Goal: Check status: Check status

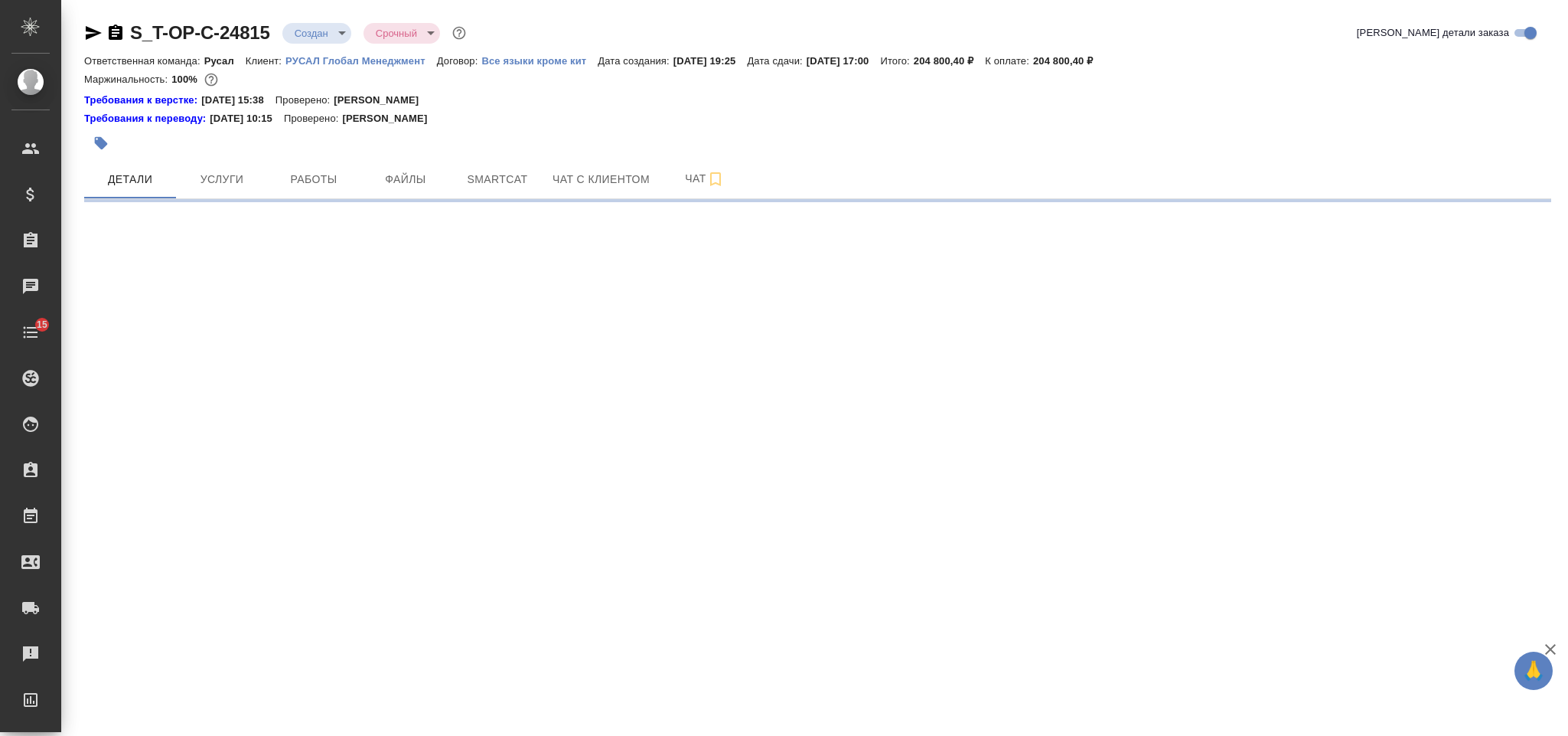
select select "RU"
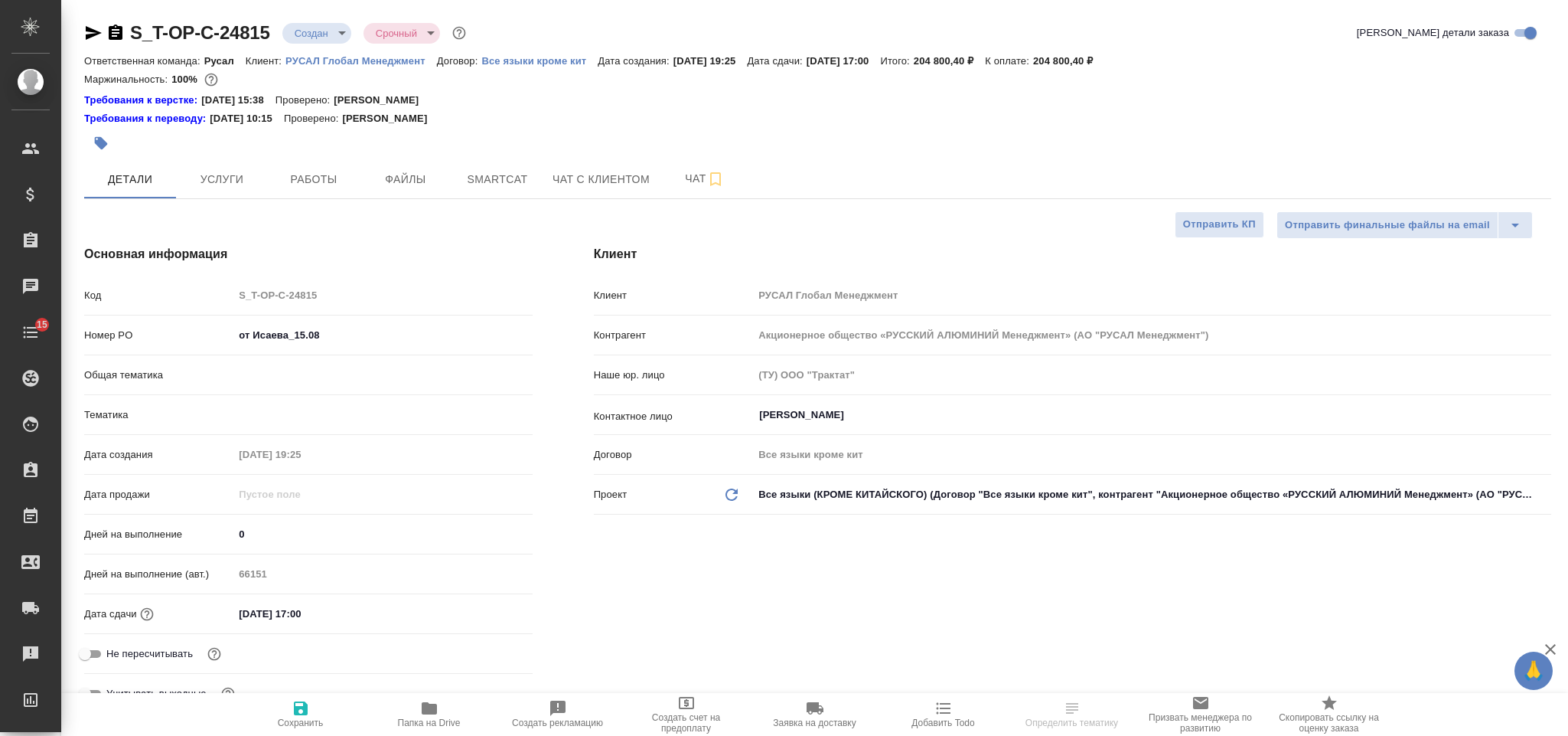
type textarea "x"
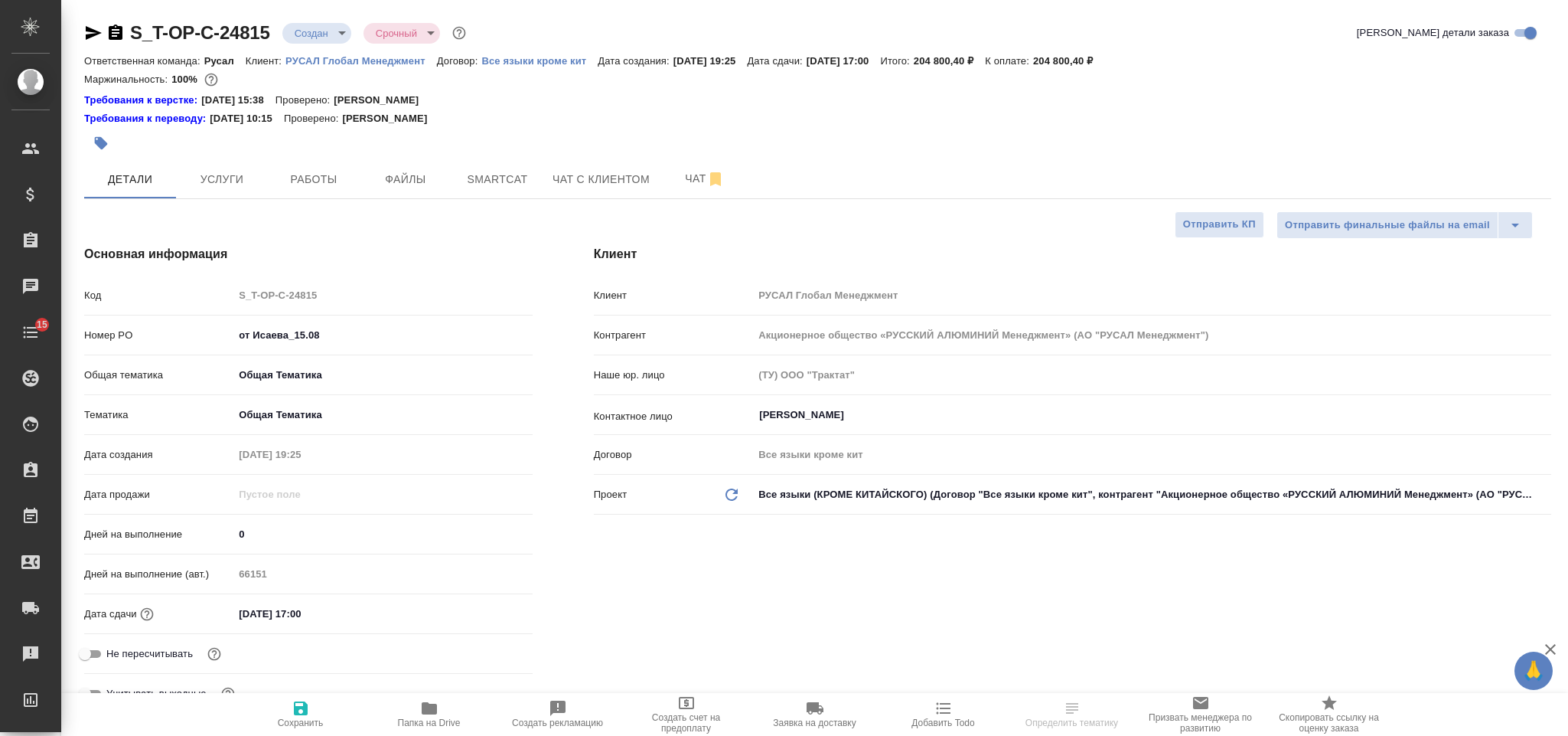
type textarea "x"
type input "[PERSON_NAME]"
type input "Русал"
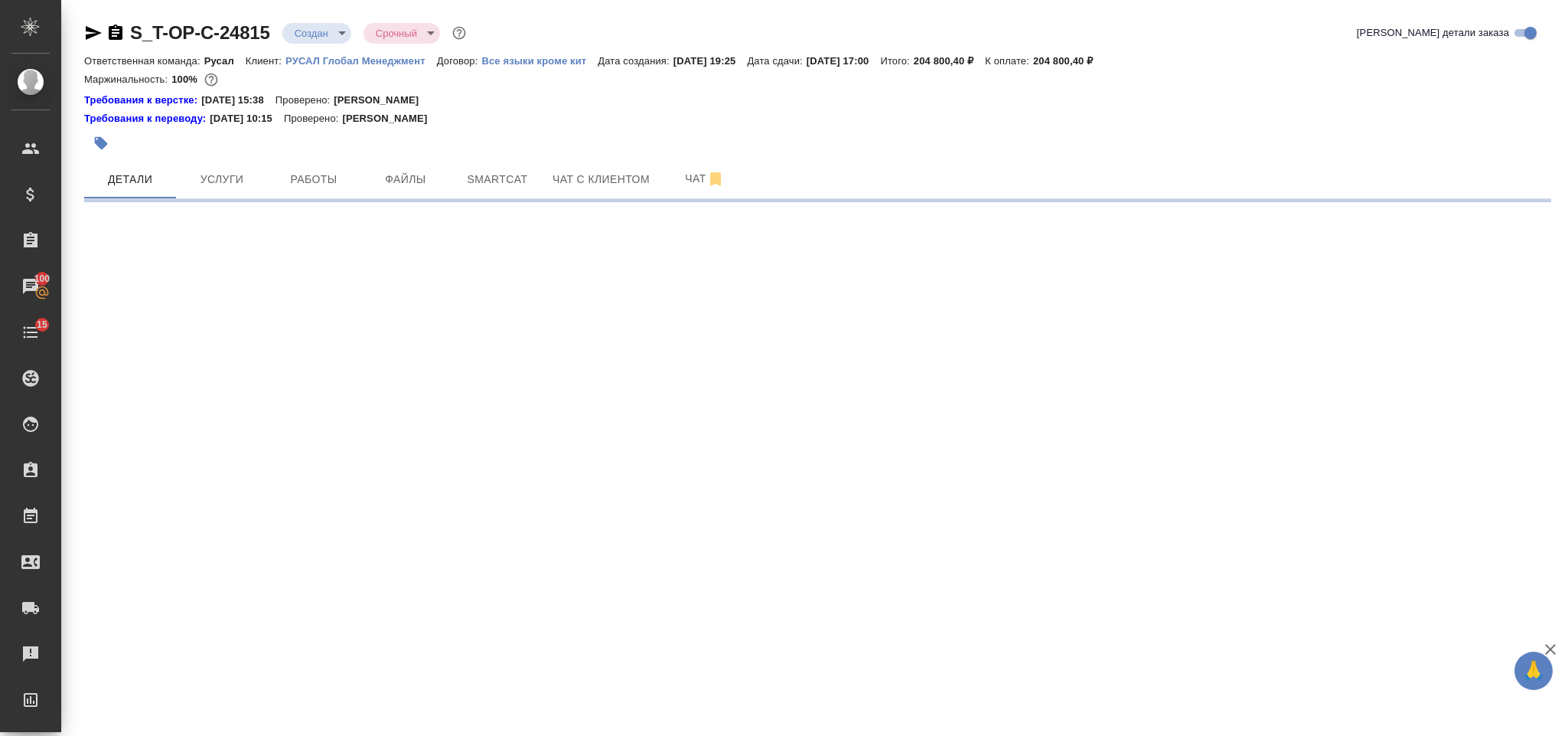
select select "RU"
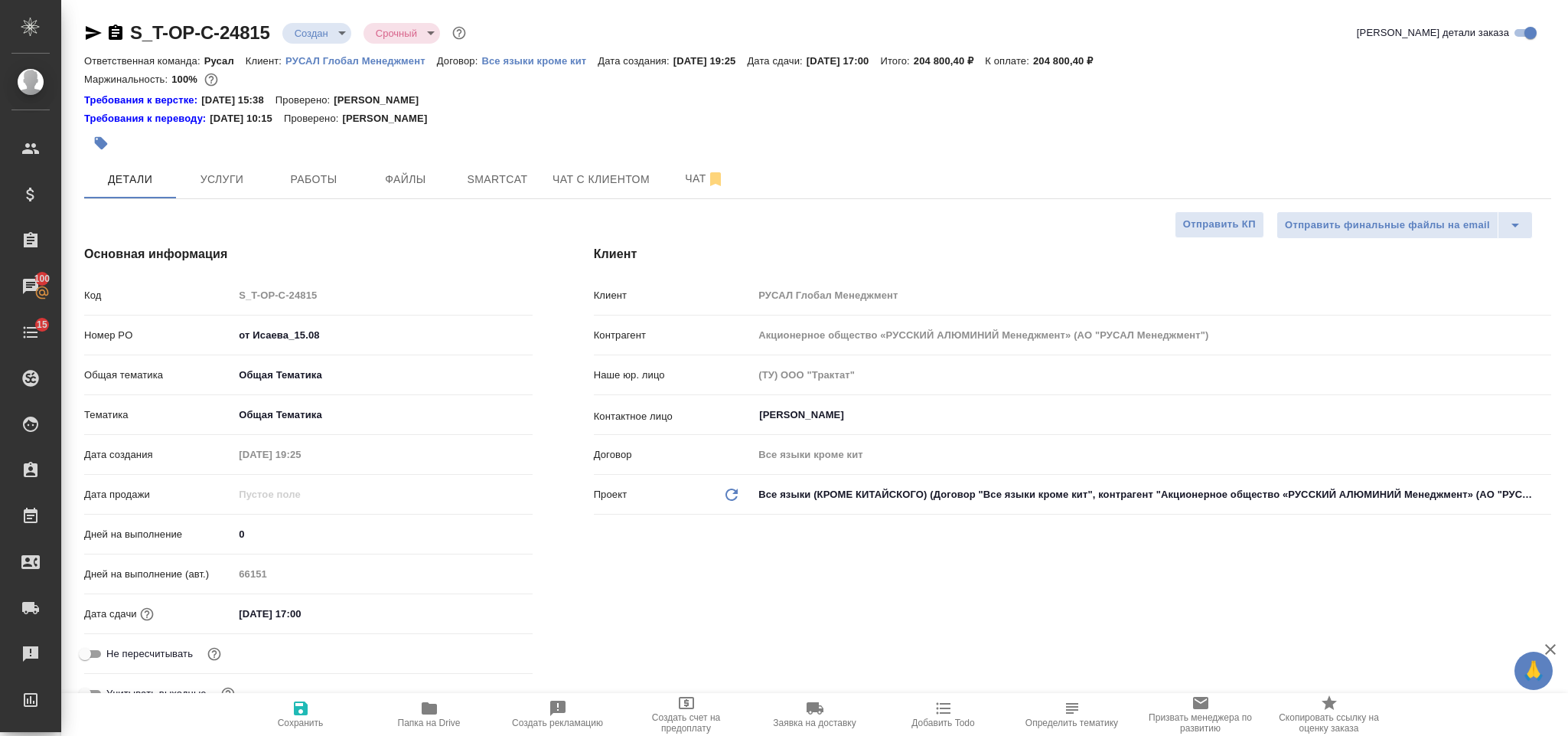
type textarea "x"
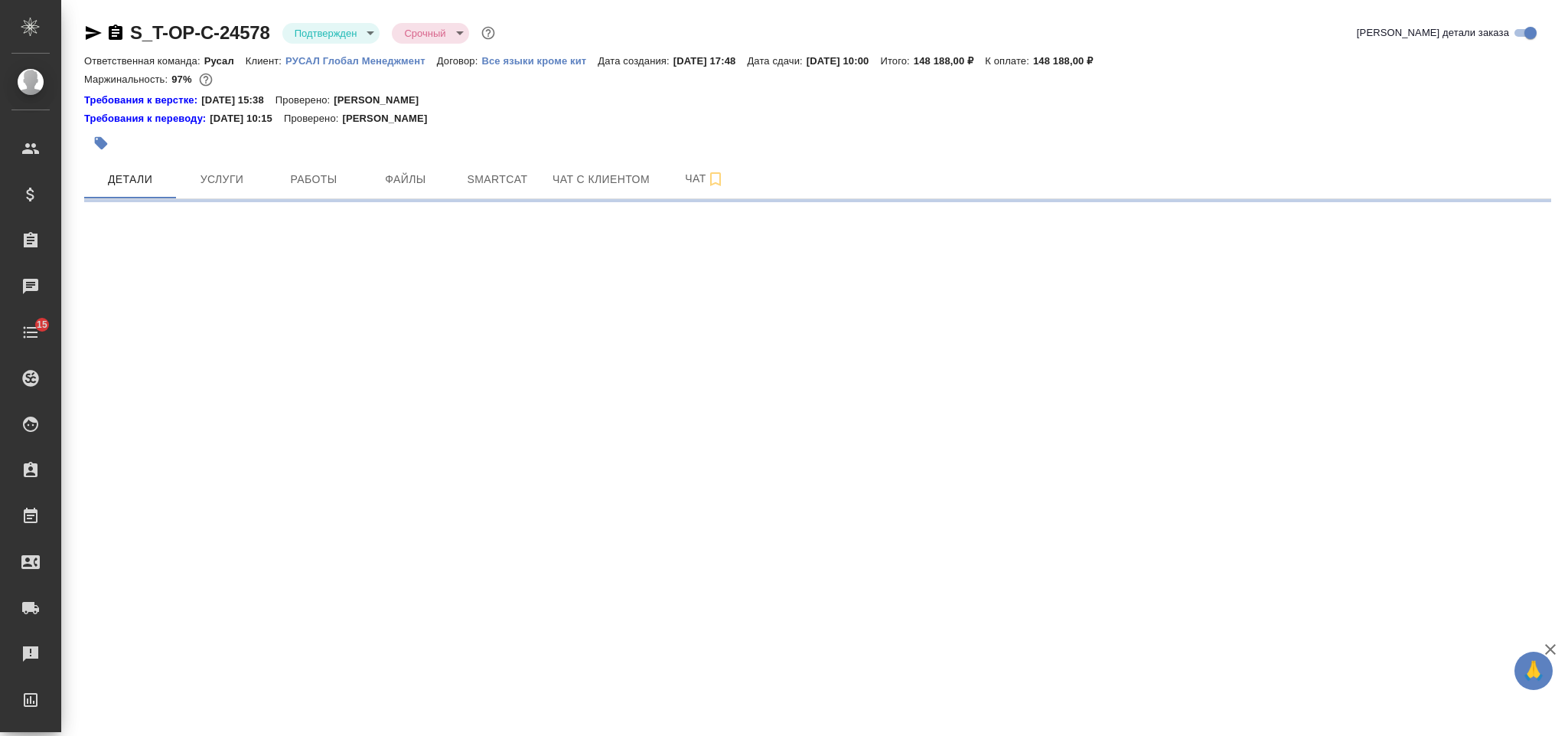
select select "RU"
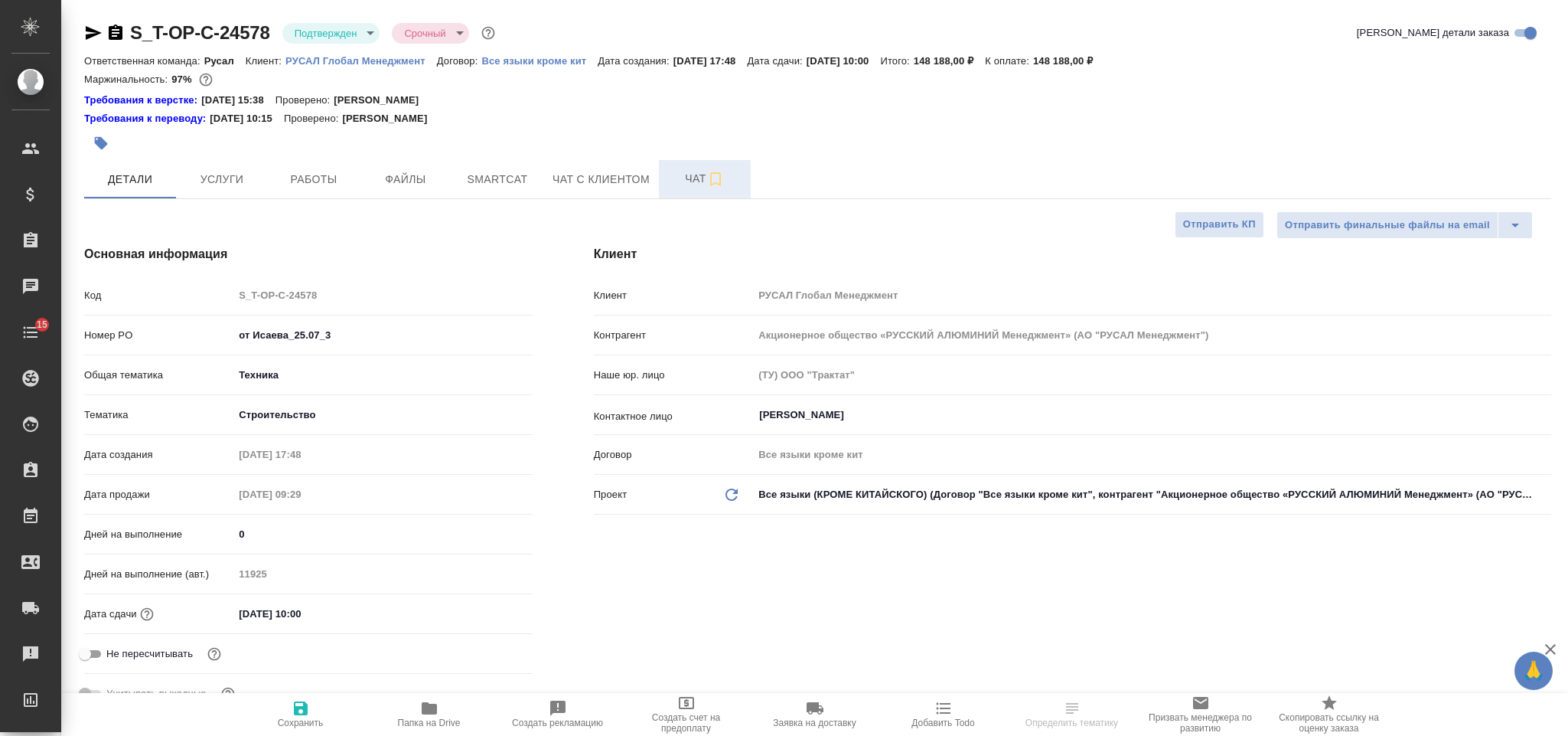
type textarea "x"
click at [698, 170] on button "Чат" at bounding box center [704, 179] width 92 height 38
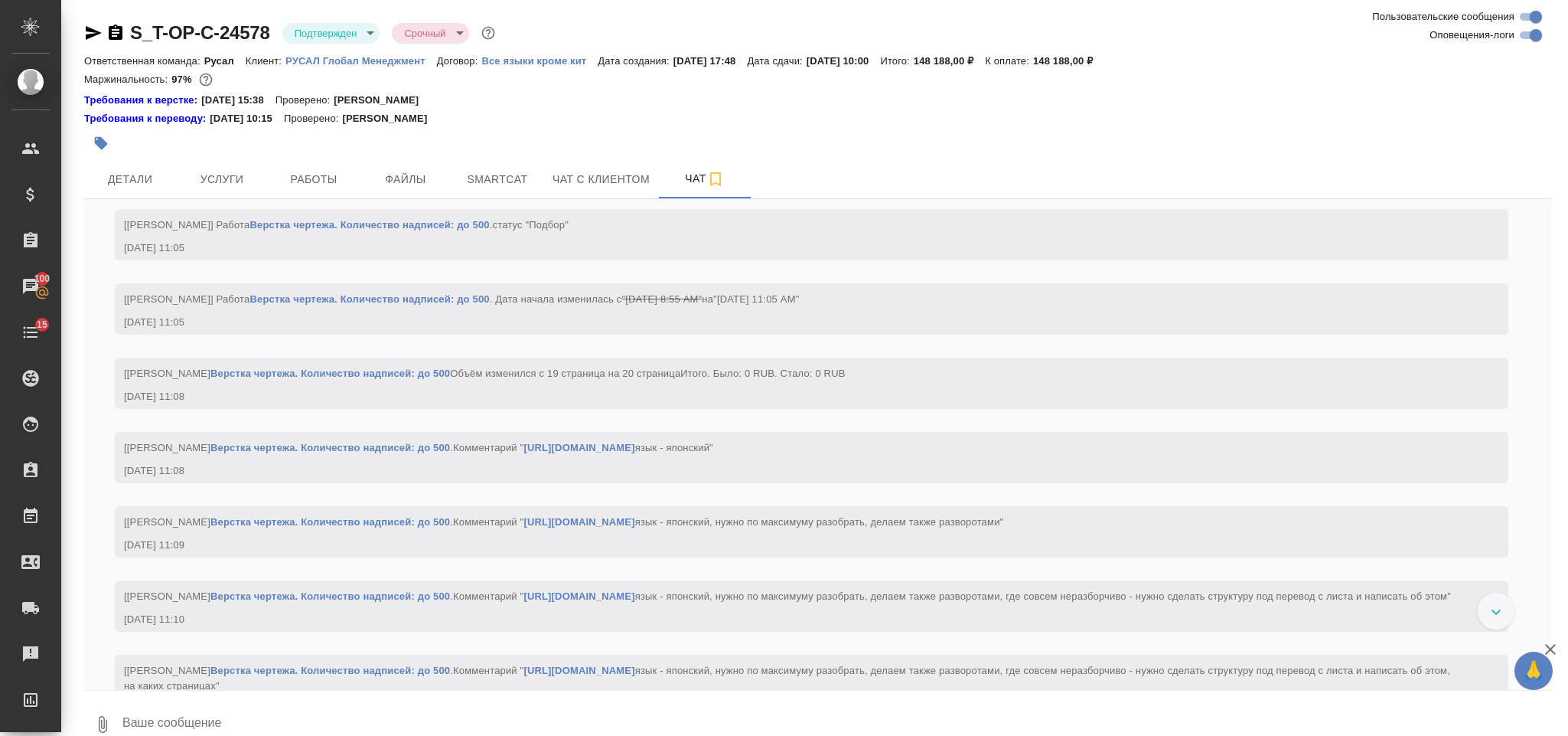
scroll to position [3933, 0]
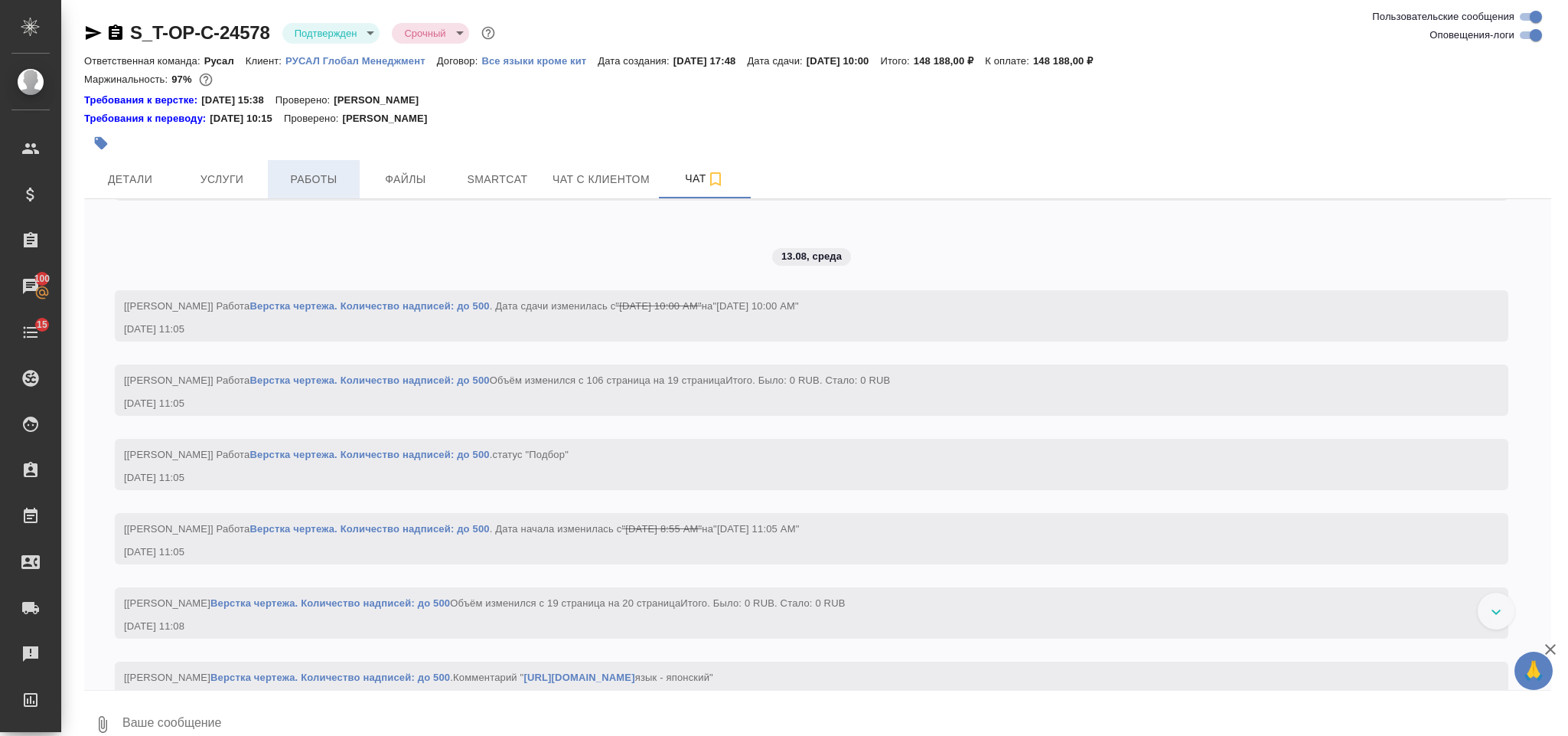
click at [347, 172] on span "Работы" at bounding box center [313, 179] width 74 height 19
